Goal: Information Seeking & Learning: Find specific fact

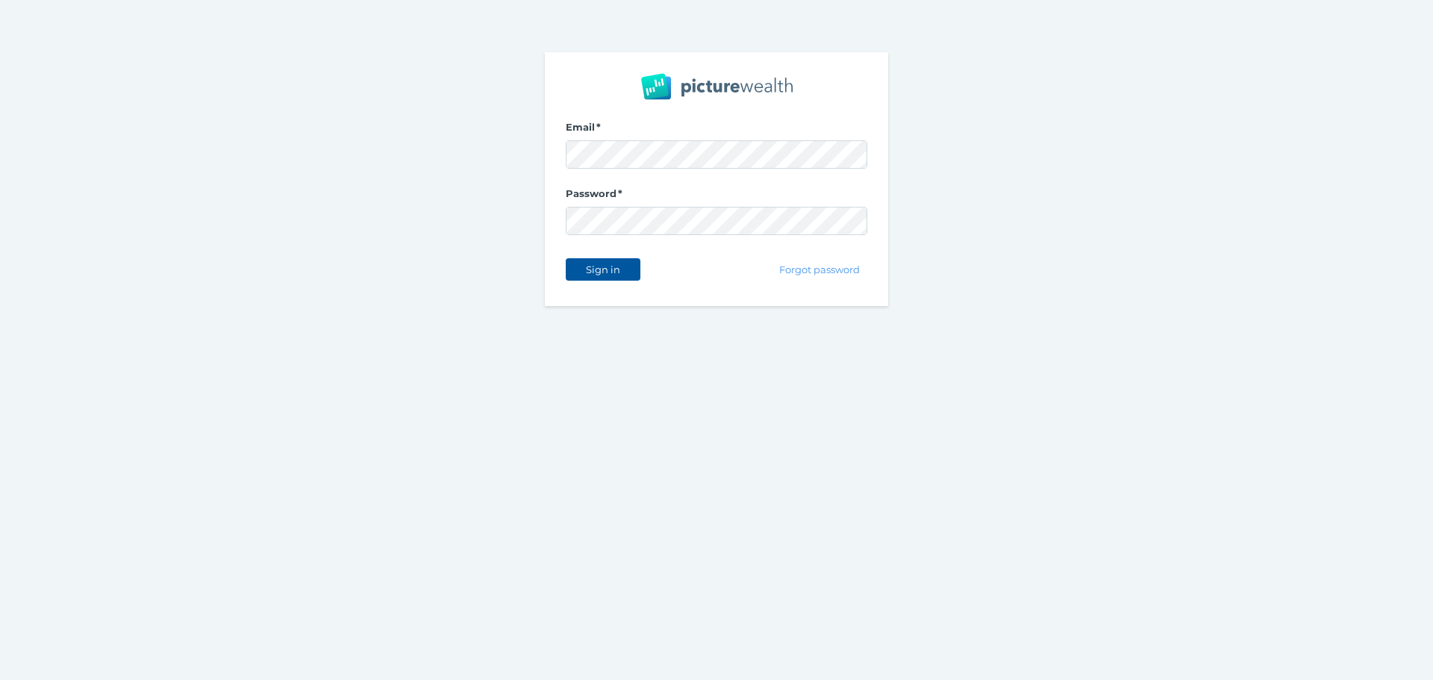
click at [617, 272] on span "Sign in" at bounding box center [602, 270] width 47 height 12
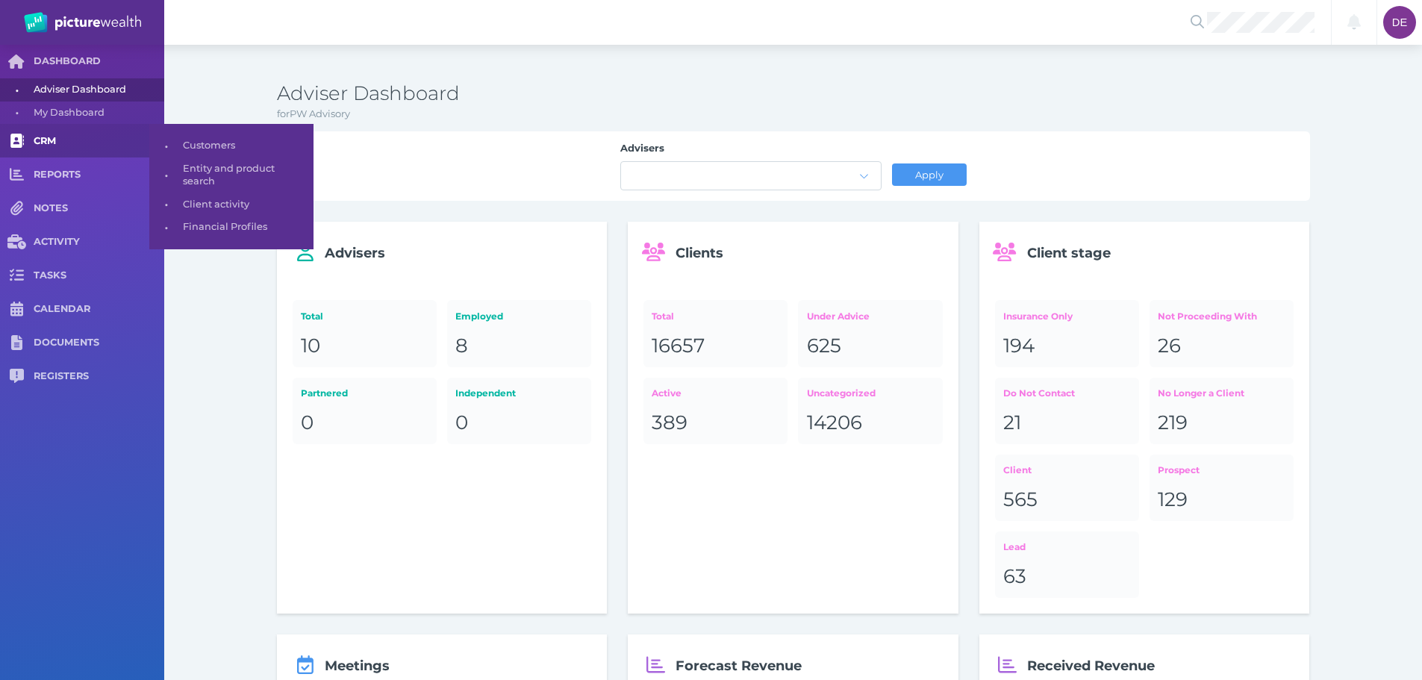
click at [101, 142] on span "CRM" at bounding box center [99, 141] width 131 height 13
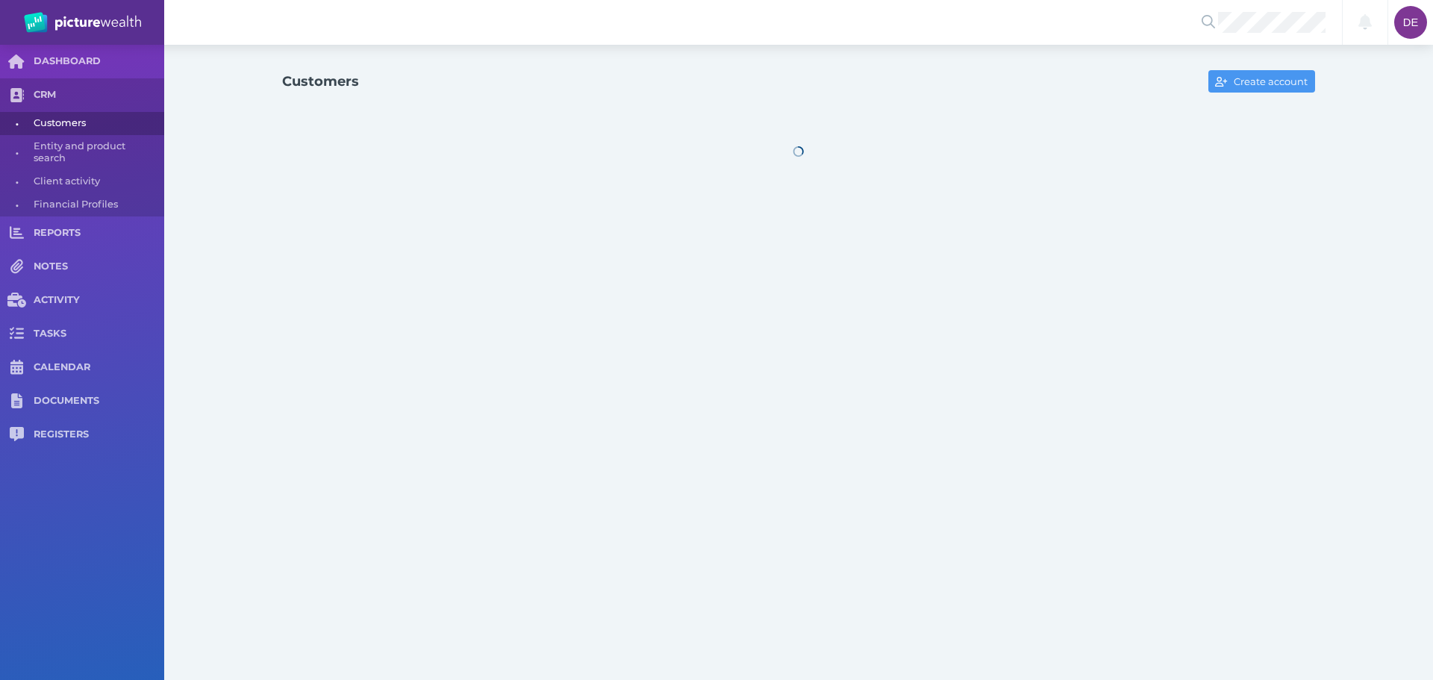
select select "25"
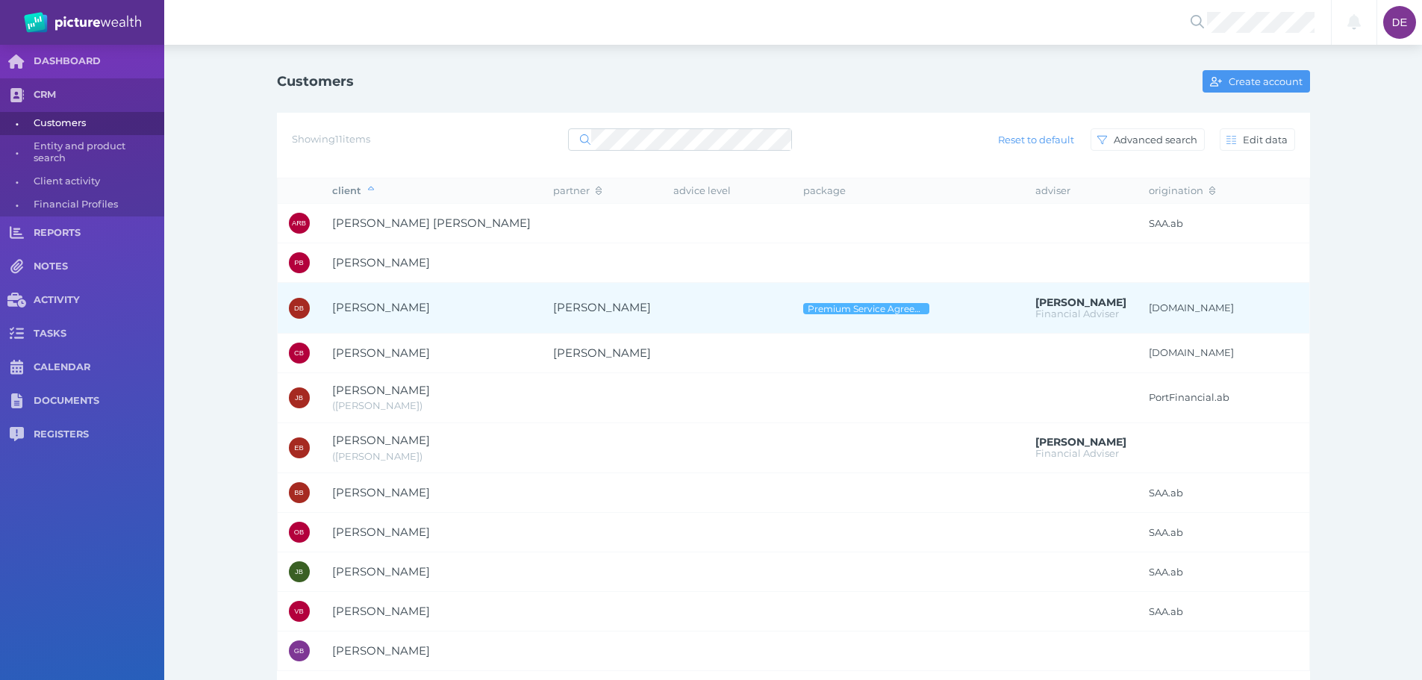
click at [387, 314] on span "[PERSON_NAME]" at bounding box center [381, 307] width 98 height 14
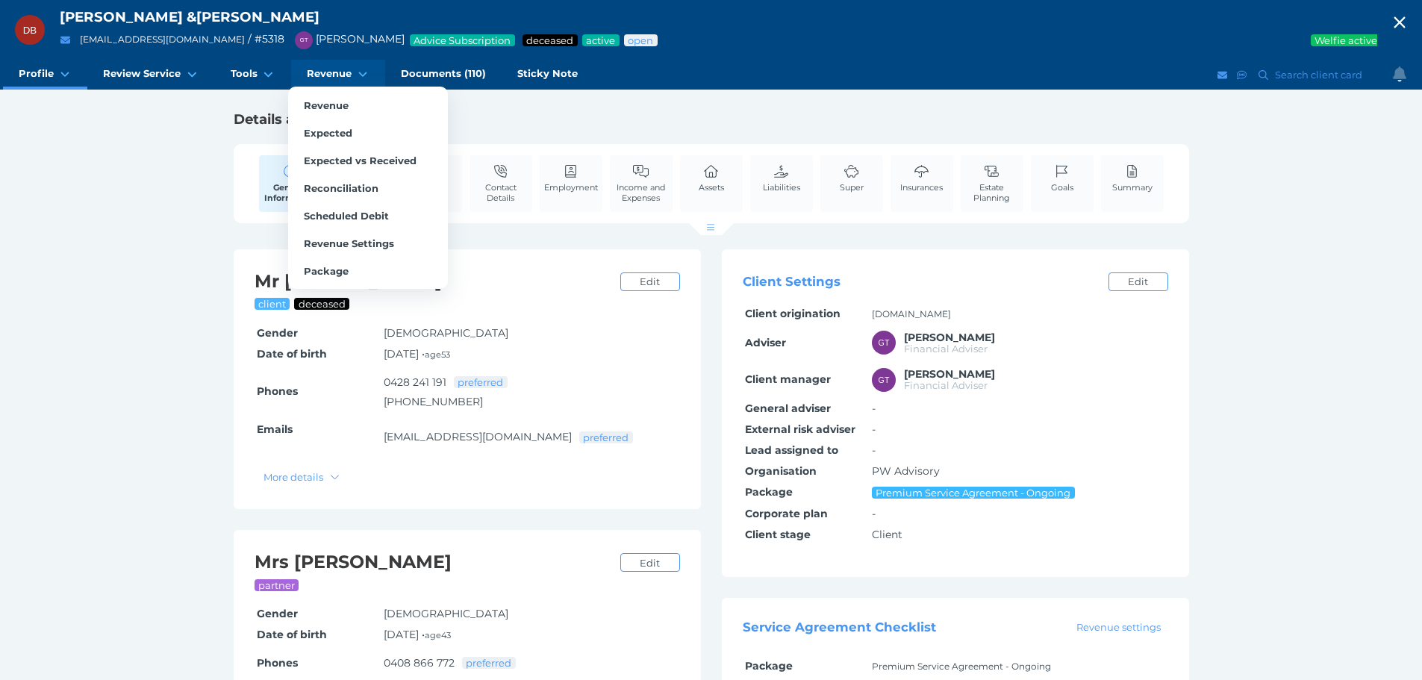
click at [339, 75] on span "Revenue" at bounding box center [329, 73] width 45 height 13
select select "25"
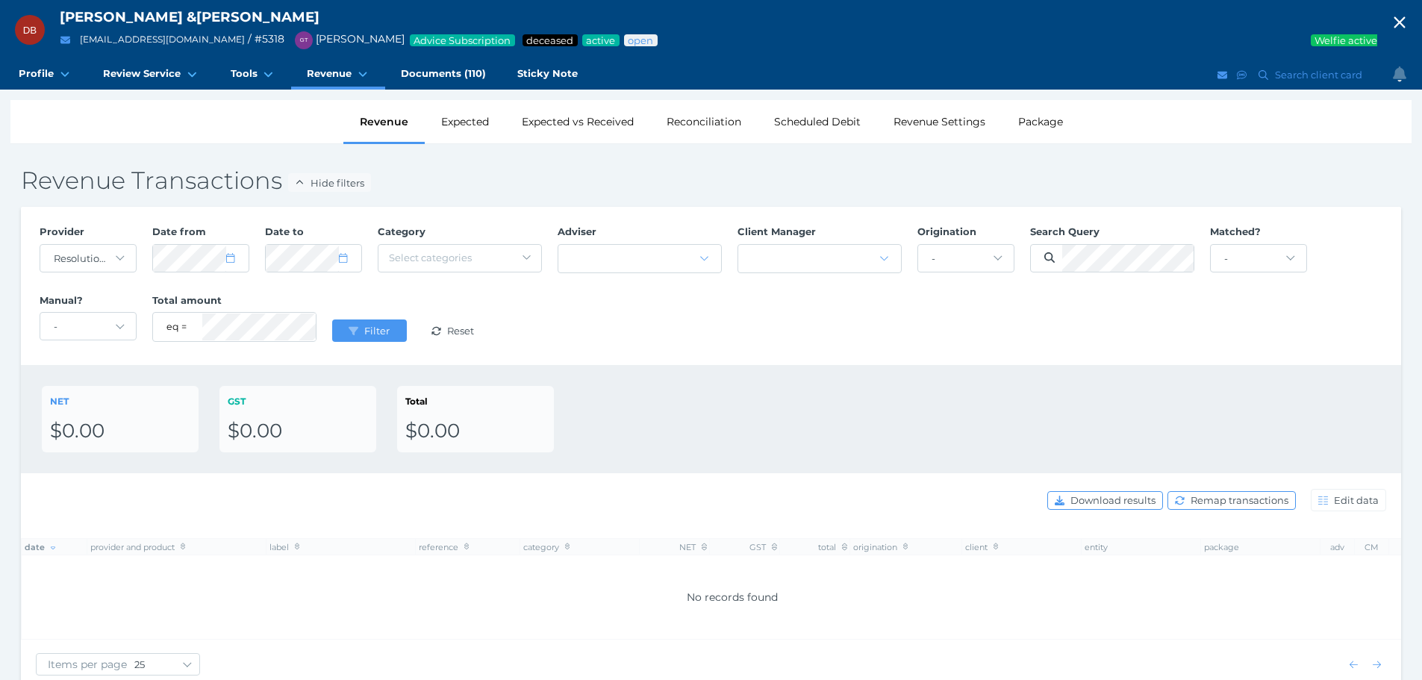
click at [337, 196] on div "Revenue Transactions Hide filters Provider - Acuity Fee Revenue Acuity Trustee …" at bounding box center [710, 429] width 1401 height 549
drag, startPoint x: 118, startPoint y: 256, endPoint x: 113, endPoint y: 264, distance: 9.7
click at [118, 256] on select "- Acuity Fee Revenue Acuity Trustee Advocate Private Wealth Pty Ltd AIA Austral…" at bounding box center [88, 258] width 96 height 27
select select "null"
click at [40, 245] on select "- Acuity Fee Revenue Acuity Trustee Advocate Private Wealth Pty Ltd AIA Austral…" at bounding box center [88, 258] width 96 height 27
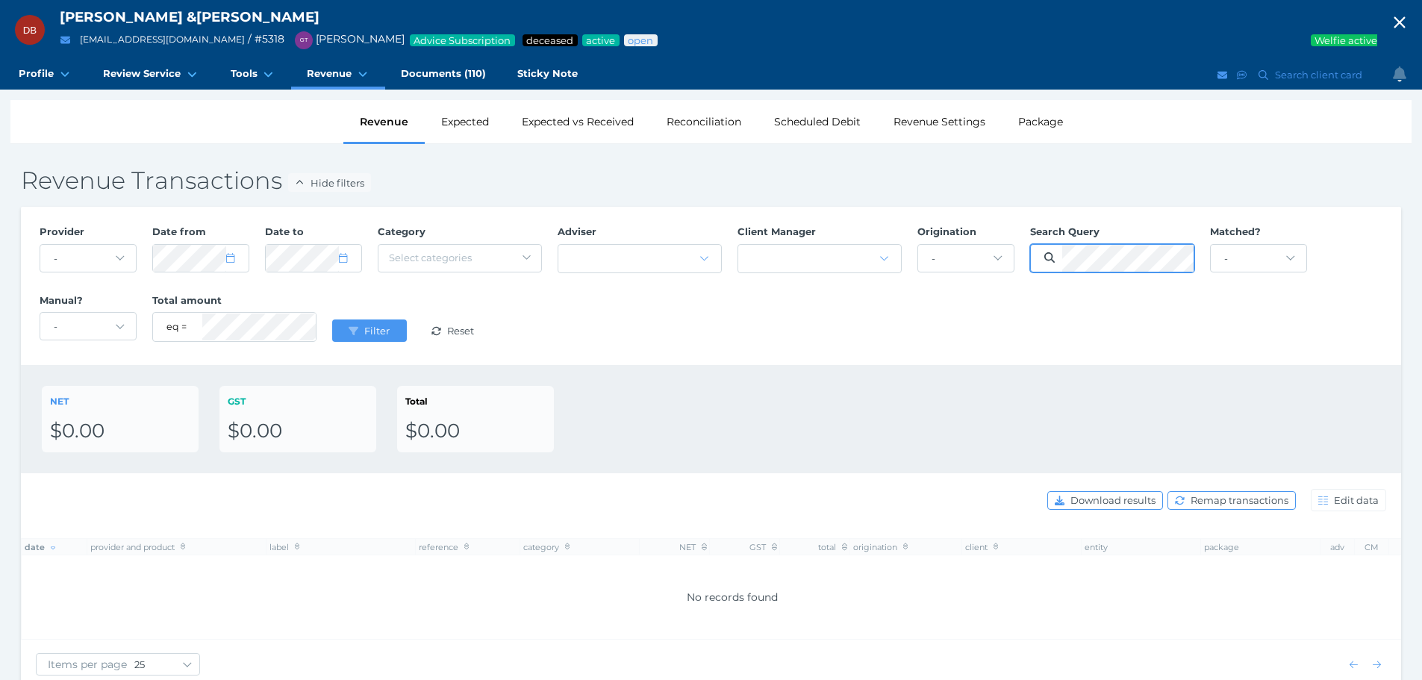
click at [332, 320] on button "Filter" at bounding box center [369, 331] width 75 height 22
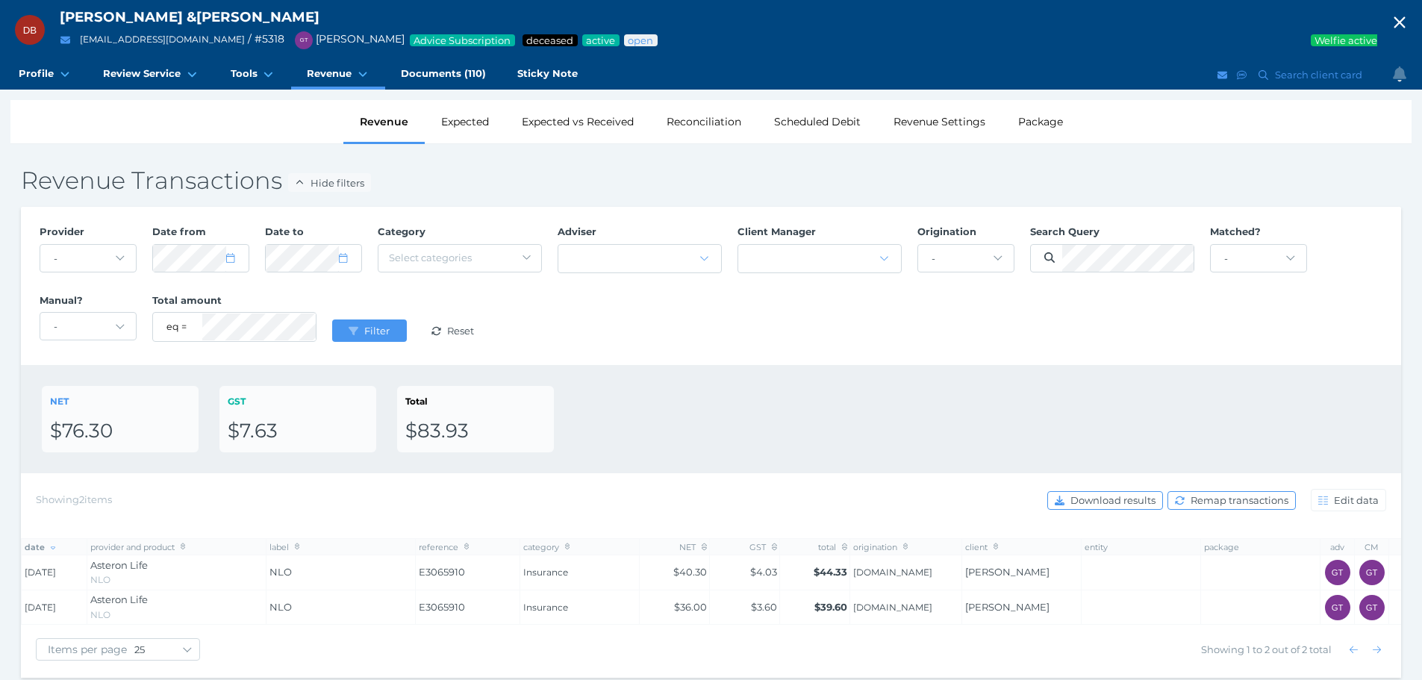
click at [1218, 346] on div "Provider - Acuity Fee Revenue Acuity Trustee Advocate Private Wealth Pty Ltd AI…" at bounding box center [710, 285] width 1359 height 137
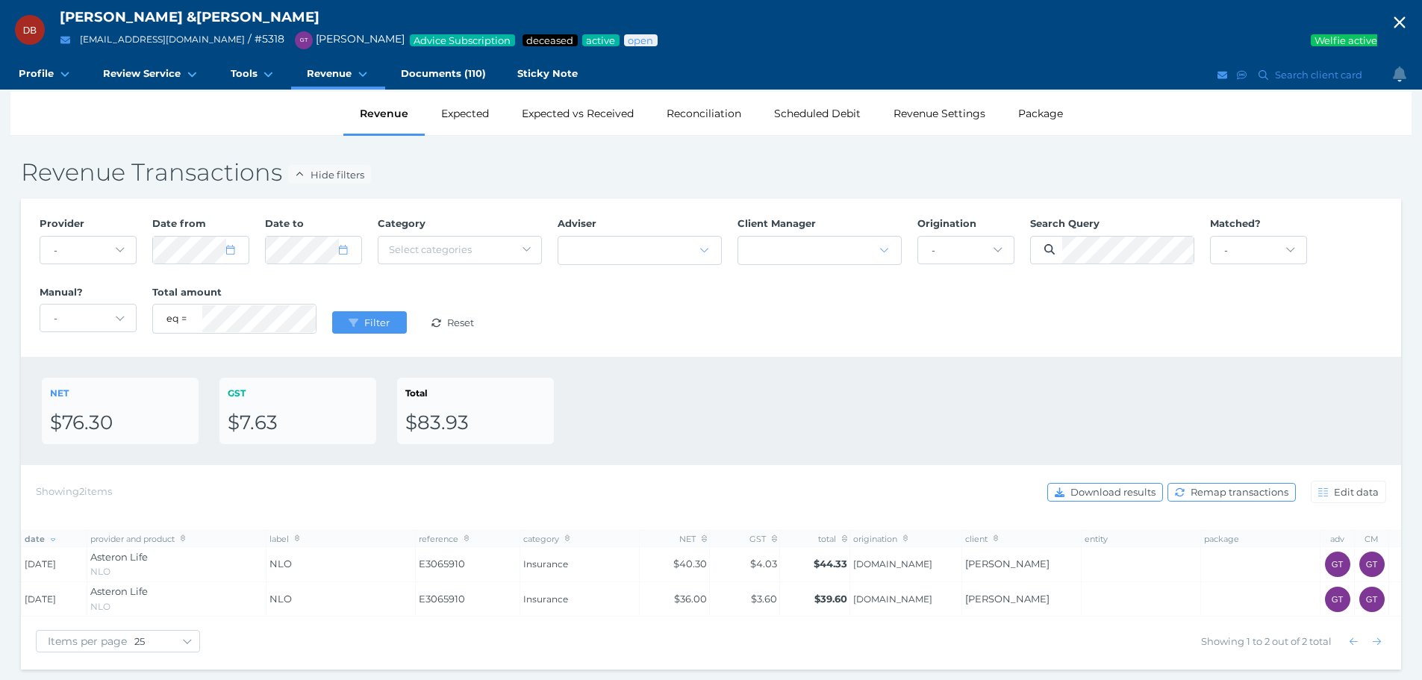
drag, startPoint x: 57, startPoint y: 552, endPoint x: 78, endPoint y: 557, distance: 21.5
click at [78, 557] on td "[DATE]" at bounding box center [55, 564] width 66 height 35
